Goal: Task Accomplishment & Management: Complete application form

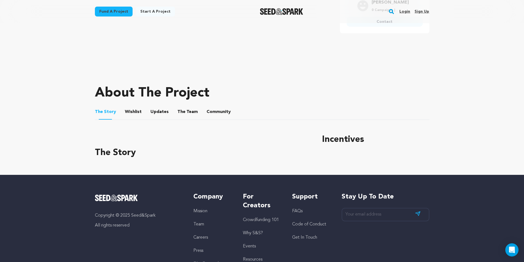
scroll to position [109, 0]
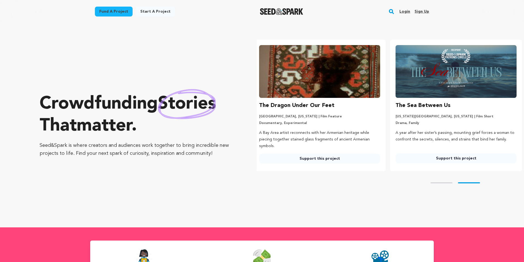
scroll to position [0, 141]
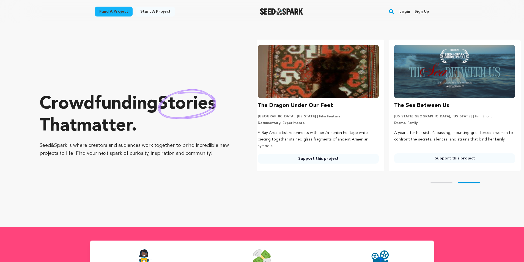
click at [410, 12] on link "Login" at bounding box center [404, 11] width 11 height 9
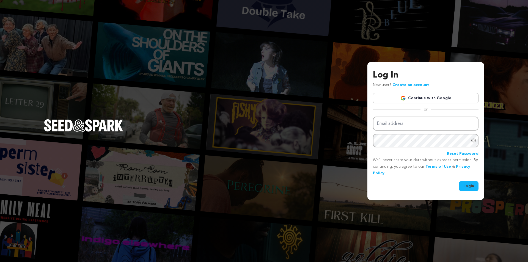
click at [410, 100] on link "Continue with Google" at bounding box center [426, 98] width 106 height 10
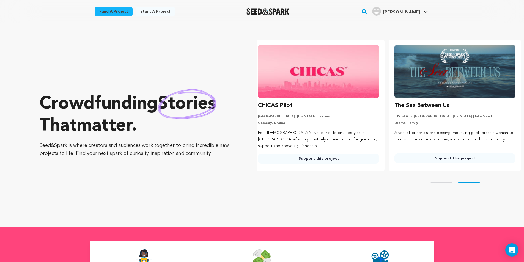
click at [410, 15] on span "[PERSON_NAME]" at bounding box center [401, 12] width 37 height 4
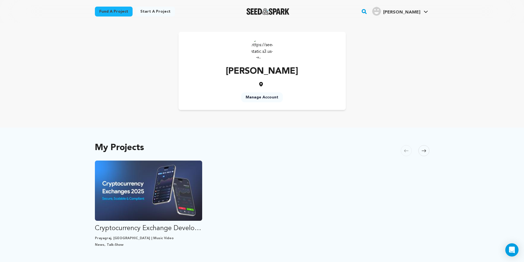
click at [117, 13] on link "Fund a project" at bounding box center [114, 12] width 38 height 10
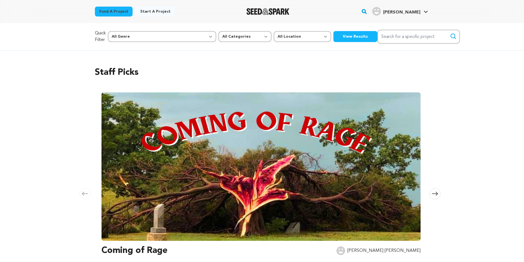
click at [147, 15] on link "Start a project" at bounding box center [155, 12] width 39 height 10
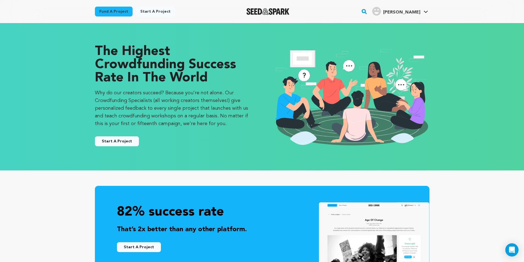
click at [126, 140] on button "Start A Project" at bounding box center [117, 141] width 44 height 10
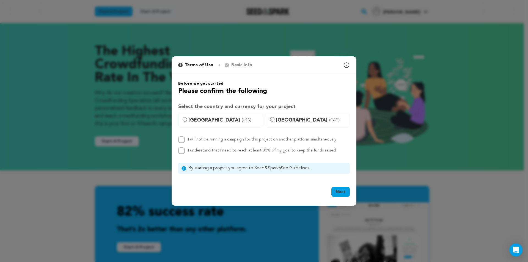
click at [241, 66] on p "Basic Info" at bounding box center [241, 65] width 21 height 7
click at [185, 121] on input "United States (USD)" at bounding box center [185, 119] width 4 height 4
radio input "true"
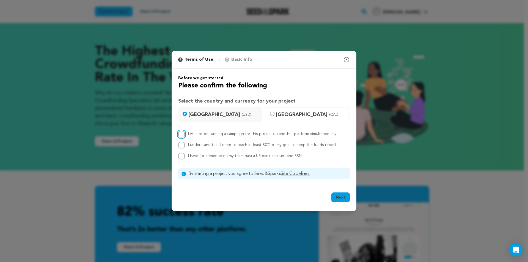
click at [181, 135] on input "I will not be running a campaign for this project on another platform simultane…" at bounding box center [181, 134] width 7 height 7
checkbox input "true"
click at [181, 141] on div "I will not be running a campaign for this project on another platform simultane…" at bounding box center [264, 145] width 172 height 29
click at [184, 156] on input "I have (or someone on my team has) a US bank account and SSN" at bounding box center [181, 156] width 7 height 7
checkbox input "true"
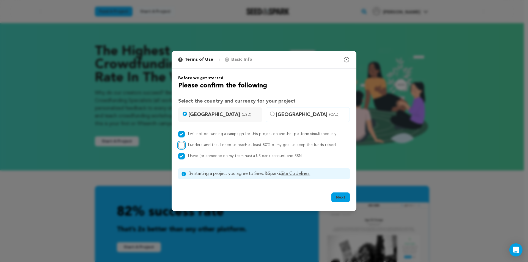
click at [182, 146] on input "I understand that I need to reach at least 80% of my goal to keep the funds rai…" at bounding box center [181, 145] width 7 height 7
checkbox input "true"
click at [345, 197] on button "Next" at bounding box center [341, 198] width 18 height 10
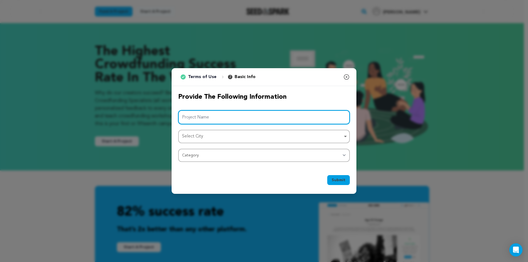
click at [196, 122] on input "Project Name" at bounding box center [264, 117] width 172 height 14
type input "Cryptocurrency Exchange Development Company"
drag, startPoint x: 181, startPoint y: 122, endPoint x: 288, endPoint y: 118, distance: 106.8
click at [288, 118] on input "Cryptocurrency Exchange Development Company" at bounding box center [264, 117] width 172 height 14
drag, startPoint x: 262, startPoint y: 117, endPoint x: 320, endPoint y: 116, distance: 57.5
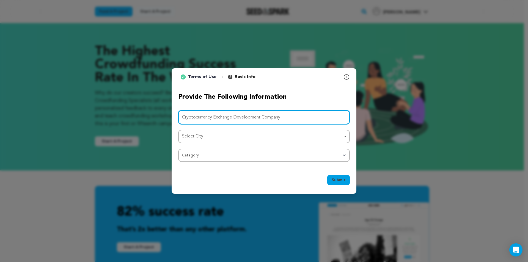
click at [320, 116] on input "Cryptocurrency Exchange Development Company" at bounding box center [264, 117] width 172 height 14
click at [225, 136] on div "Select City Remove item" at bounding box center [262, 137] width 161 height 8
type input "Cryptocurrency Exchange Development Services"
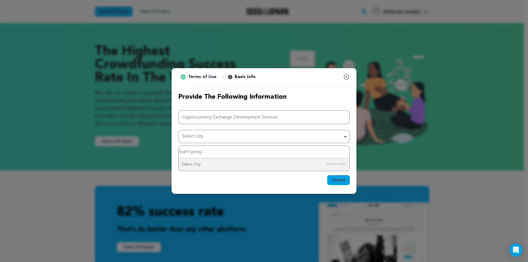
click at [220, 155] on input "Select City" at bounding box center [264, 152] width 171 height 12
type input "I"
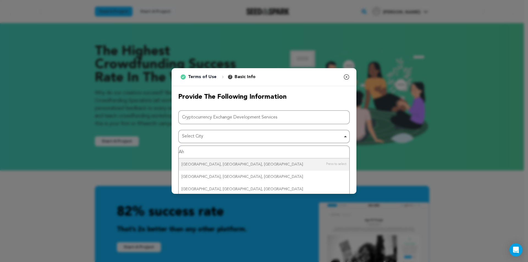
type input "A"
type input "Praya"
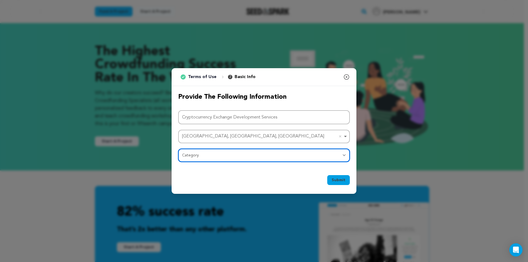
click at [212, 160] on select "Category Film Feature Film Short Series Film Festival Company Music Video VR Ex…" at bounding box center [264, 155] width 172 height 13
select select "10895"
click at [178, 149] on select "Category Film Feature Film Short Series Film Festival Company Music Video VR Ex…" at bounding box center [264, 155] width 172 height 13
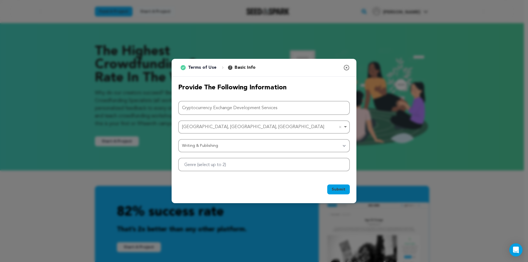
click at [243, 174] on div "Provide the following information Project Name Cryptocurrency Exchange Developm…" at bounding box center [264, 128] width 185 height 102
click at [241, 166] on div at bounding box center [264, 164] width 172 height 13
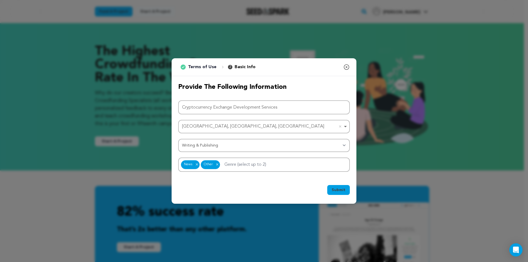
click at [339, 191] on span "Submit" at bounding box center [339, 190] width 14 height 6
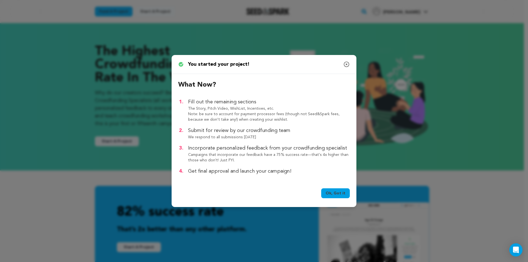
click at [327, 194] on link "Ok, Got it" at bounding box center [335, 193] width 29 height 10
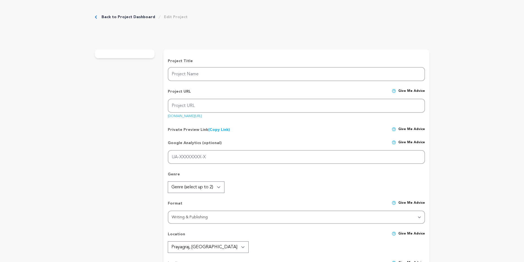
type input "Cryptocurrency Exchange Development Services"
type input "cryptocurrency-exchange-development-services"
radio input "true"
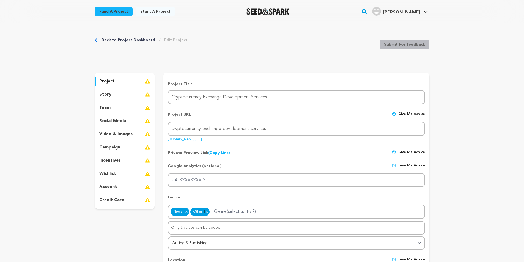
click at [120, 133] on p "video & images" at bounding box center [115, 134] width 33 height 7
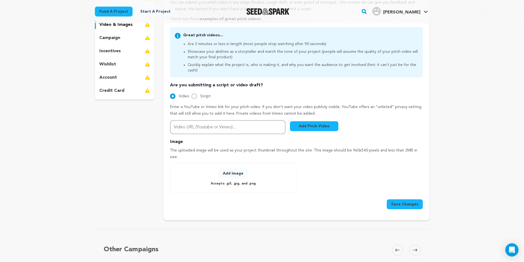
scroll to position [110, 0]
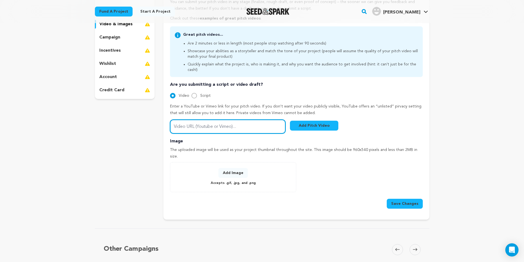
click at [201, 120] on input "Video URL (Youtube or Vimeo)..." at bounding box center [228, 127] width 116 height 14
click at [239, 120] on input "Video URL (Youtube or Vimeo)..." at bounding box center [228, 127] width 116 height 14
paste input "https://youtube.com/shorts/NZcfJ8qyCGU?si=PXxqpmWAXRhqFd05"
type input "https://youtube.com/shorts/NZcfJ8qyCGU?si=PXxqpmWAXRhqFd05"
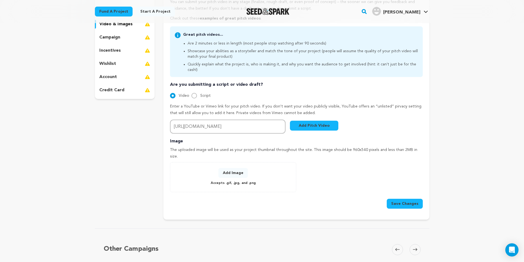
scroll to position [0, 0]
click at [391, 199] on button "Save Changes" at bounding box center [405, 204] width 36 height 10
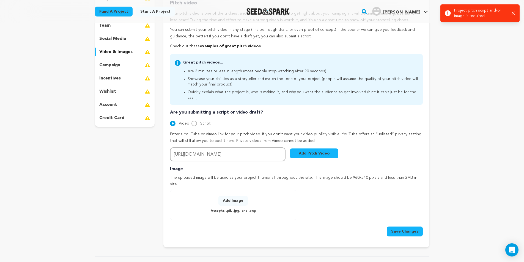
scroll to position [83, 0]
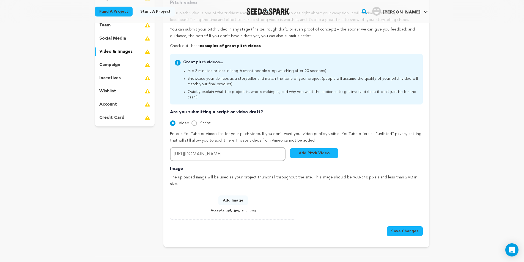
click at [301, 151] on button "Add Pitch Video" at bounding box center [314, 153] width 48 height 10
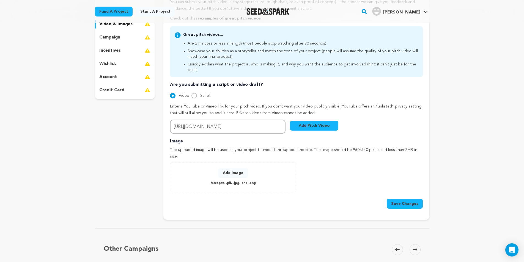
click at [231, 168] on button "Add Image" at bounding box center [232, 173] width 29 height 10
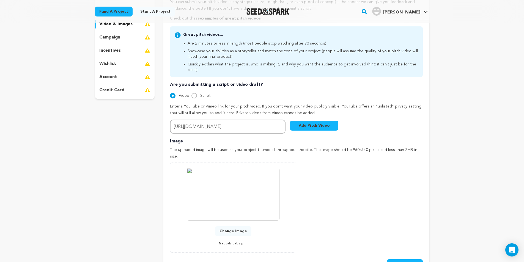
click at [396, 259] on button "Save Changes" at bounding box center [405, 264] width 36 height 10
click at [415, 259] on button "Save Changes" at bounding box center [405, 264] width 36 height 10
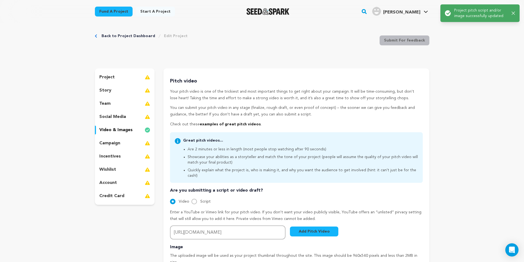
scroll to position [0, 0]
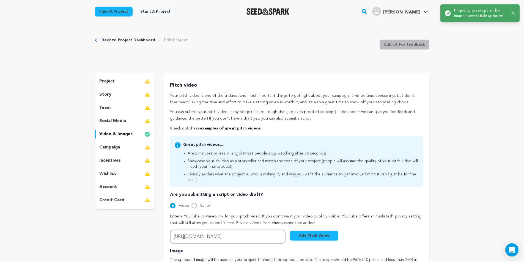
click at [381, 12] on img "Saif F.'s Profile" at bounding box center [376, 11] width 9 height 9
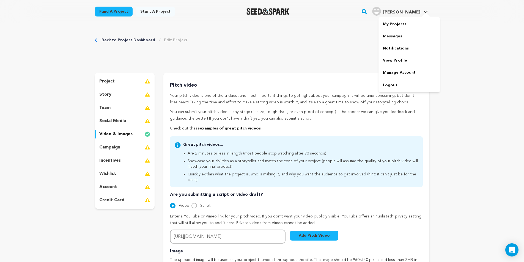
click at [417, 12] on span "[PERSON_NAME]" at bounding box center [401, 12] width 37 height 4
click at [407, 22] on link "My Projects" at bounding box center [410, 24] width 62 height 12
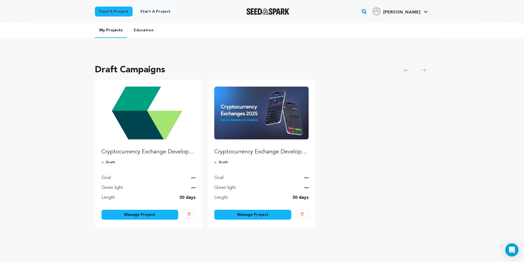
click at [144, 129] on img "Fund Cryptocurrency Exchange Development Services" at bounding box center [149, 113] width 94 height 53
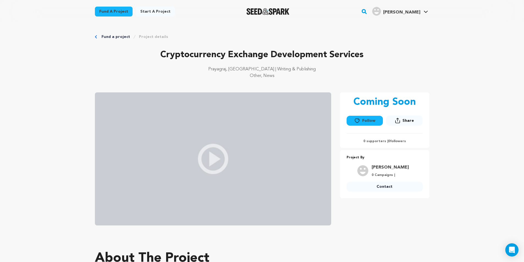
click at [223, 157] on img at bounding box center [213, 158] width 236 height 133
click at [208, 159] on img at bounding box center [213, 158] width 236 height 133
click at [206, 151] on img at bounding box center [213, 158] width 236 height 133
click at [210, 163] on img at bounding box center [213, 158] width 236 height 133
click at [400, 125] on button "Share" at bounding box center [404, 121] width 36 height 10
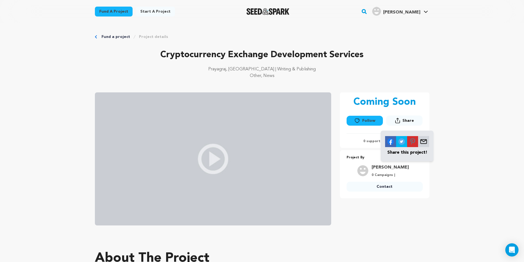
click at [176, 167] on img at bounding box center [213, 158] width 236 height 133
click at [211, 161] on img at bounding box center [213, 158] width 236 height 133
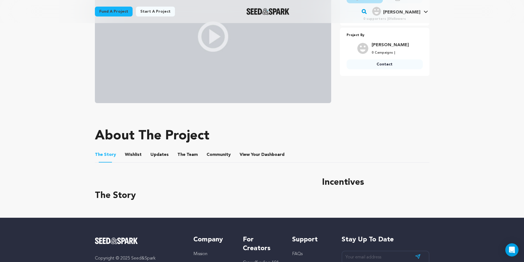
scroll to position [82, 0]
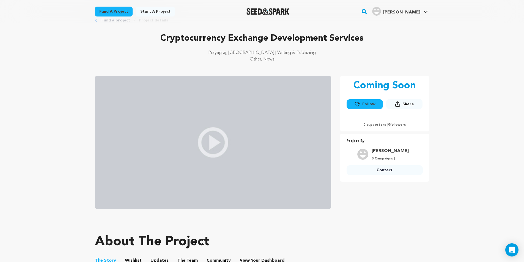
scroll to position [138, 0]
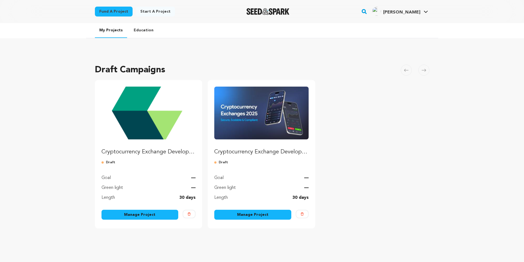
click at [275, 143] on link "Cryptocurrency Exchange Development Company" at bounding box center [261, 121] width 94 height 69
click at [145, 127] on img "Fund Cryptocurrency Exchange Development Services" at bounding box center [149, 113] width 94 height 53
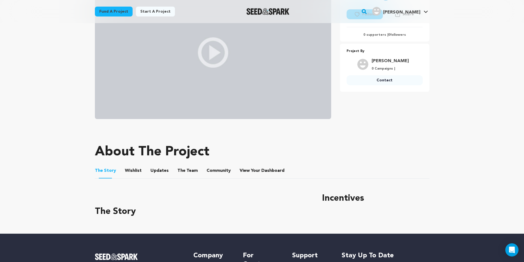
scroll to position [110, 0]
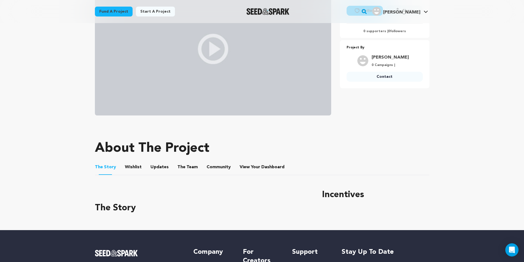
click at [213, 39] on img at bounding box center [213, 48] width 236 height 133
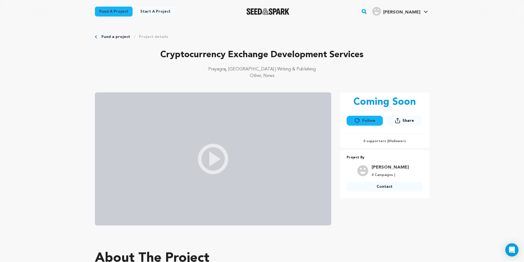
scroll to position [138, 0]
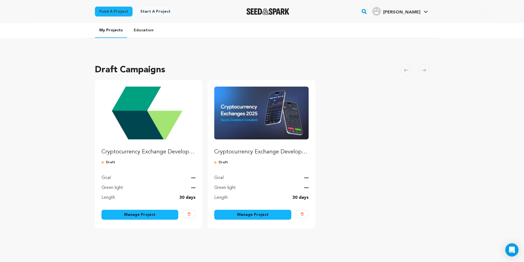
click at [188, 212] on button "Delete" at bounding box center [189, 214] width 13 height 9
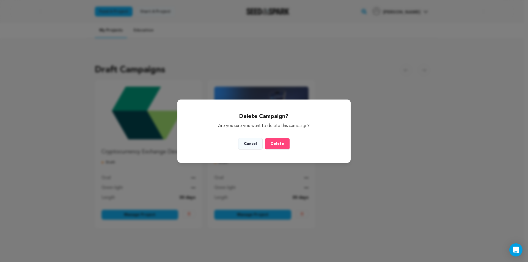
click at [276, 144] on span "Delete" at bounding box center [277, 144] width 13 height 4
